Goal: Information Seeking & Learning: Learn about a topic

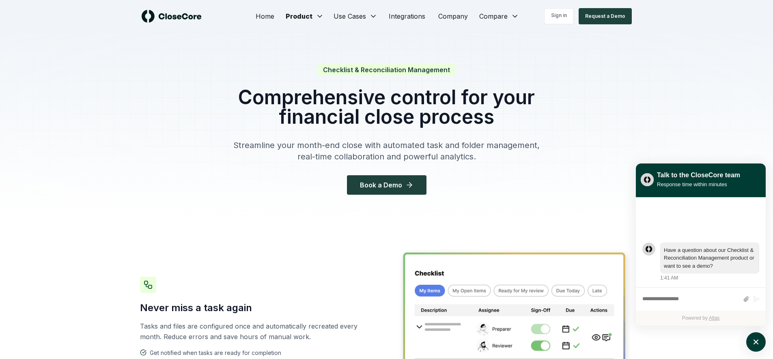
drag, startPoint x: 501, startPoint y: 67, endPoint x: 374, endPoint y: 61, distance: 126.3
click at [374, 61] on div "Checklist & Reconciliation Management Comprehensive control for your financial …" at bounding box center [387, 126] width 338 height 188
drag, startPoint x: 378, startPoint y: 67, endPoint x: 480, endPoint y: 75, distance: 102.6
click at [477, 75] on div "Checklist & Reconciliation Management Comprehensive control for your financial …" at bounding box center [387, 130] width 312 height 130
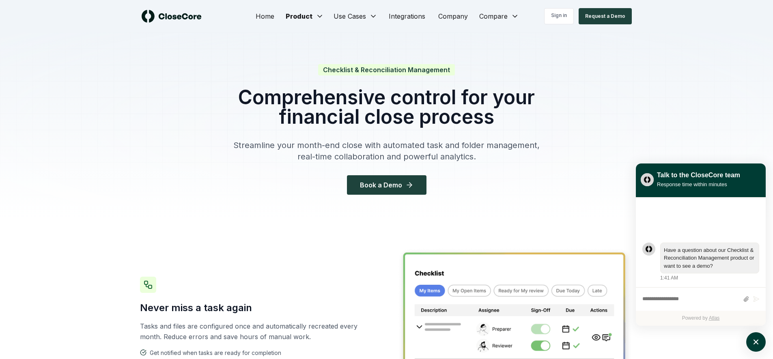
click at [482, 75] on div "Checklist & Reconciliation Management Comprehensive control for your financial …" at bounding box center [387, 130] width 312 height 130
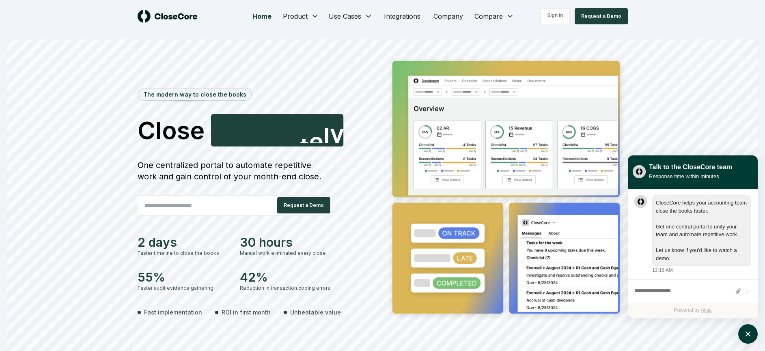
scroll to position [0, 0]
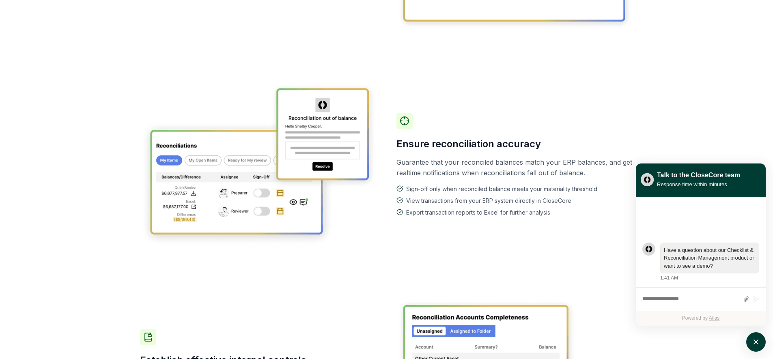
scroll to position [526, 0]
